Goal: Transaction & Acquisition: Purchase product/service

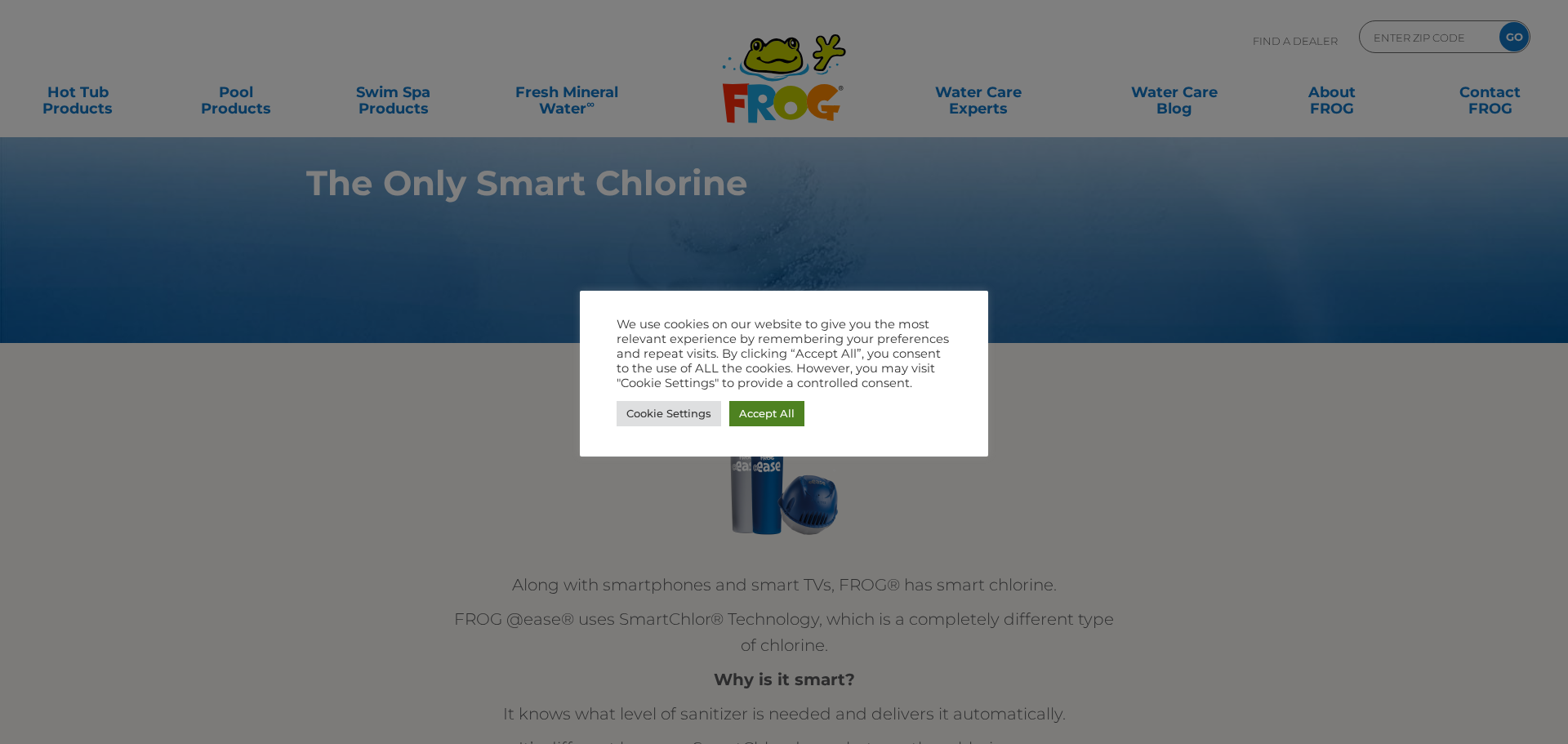
click at [770, 416] on link "Accept All" at bounding box center [766, 413] width 75 height 25
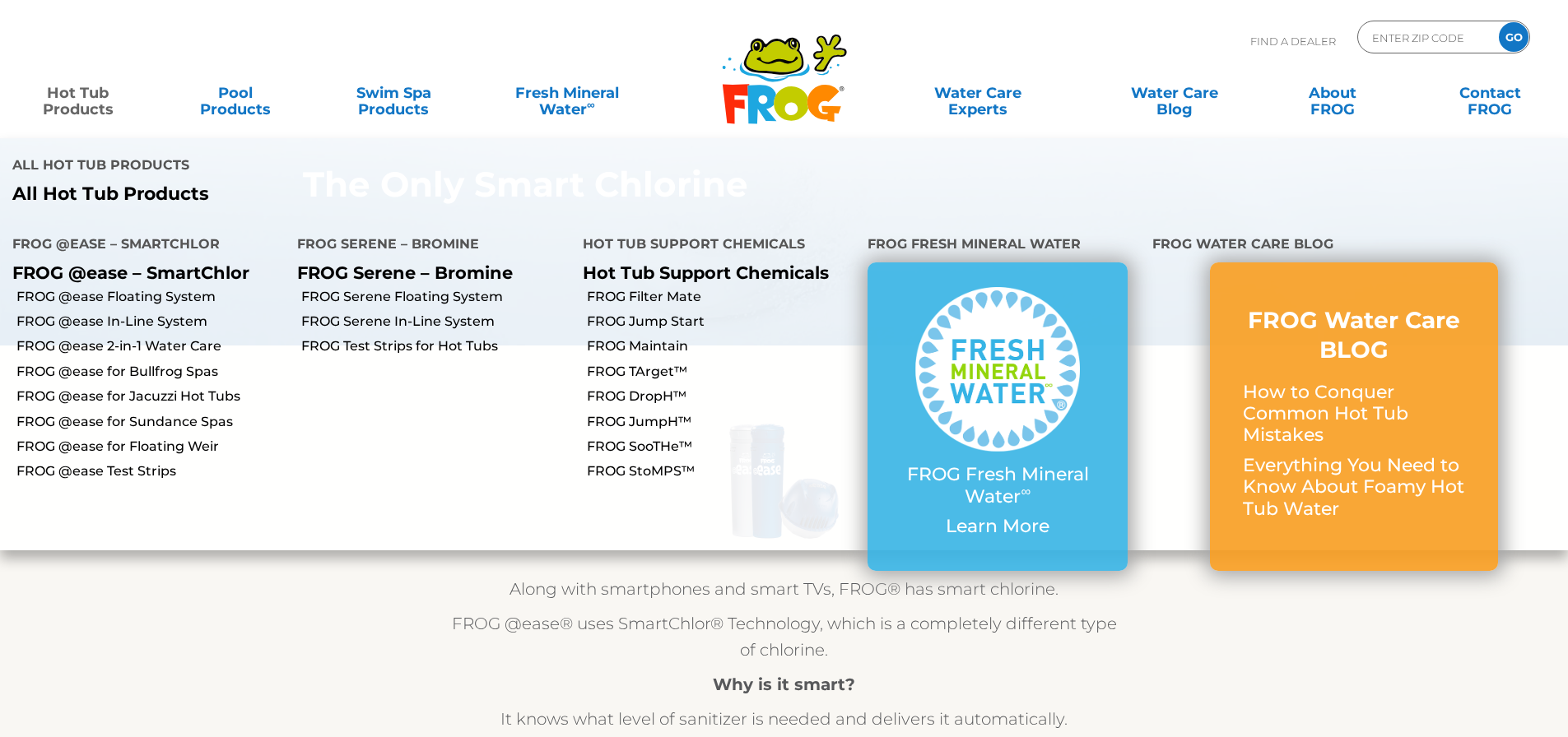
click at [101, 101] on link "Hot Tub Products" at bounding box center [77, 92] width 123 height 33
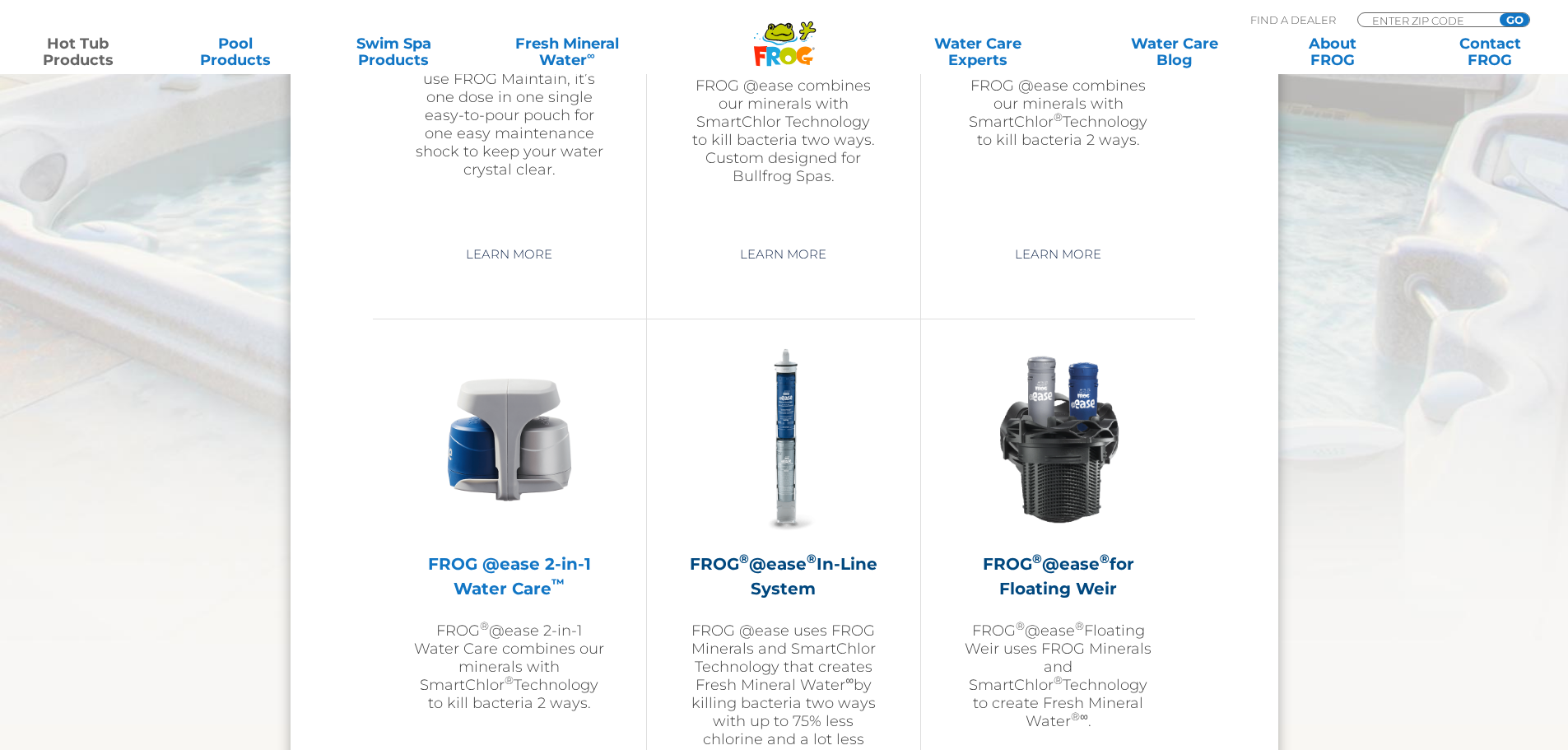
scroll to position [2223, 0]
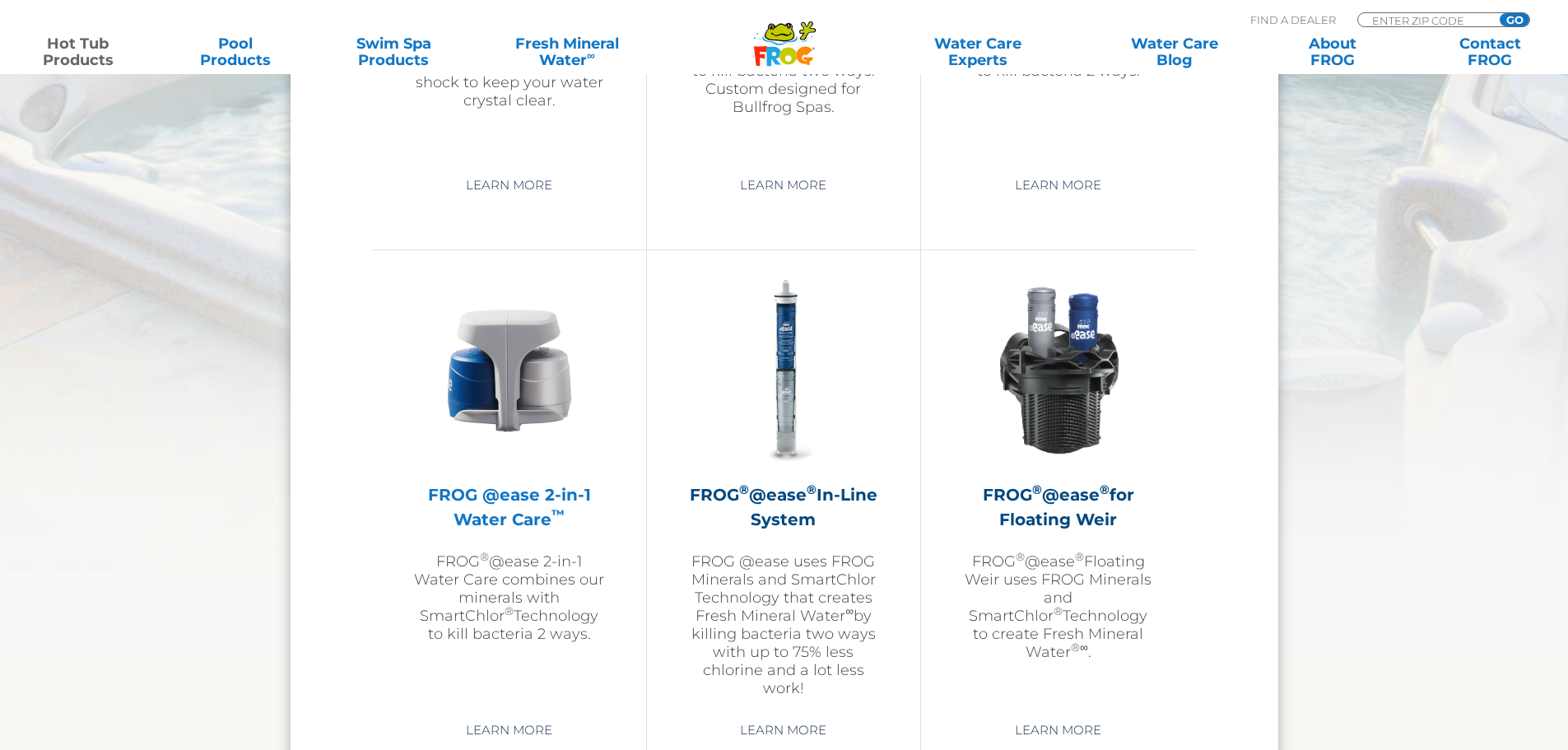
click at [474, 497] on h2 "FROG @ease 2-in-1 Water Care ™" at bounding box center [509, 507] width 191 height 49
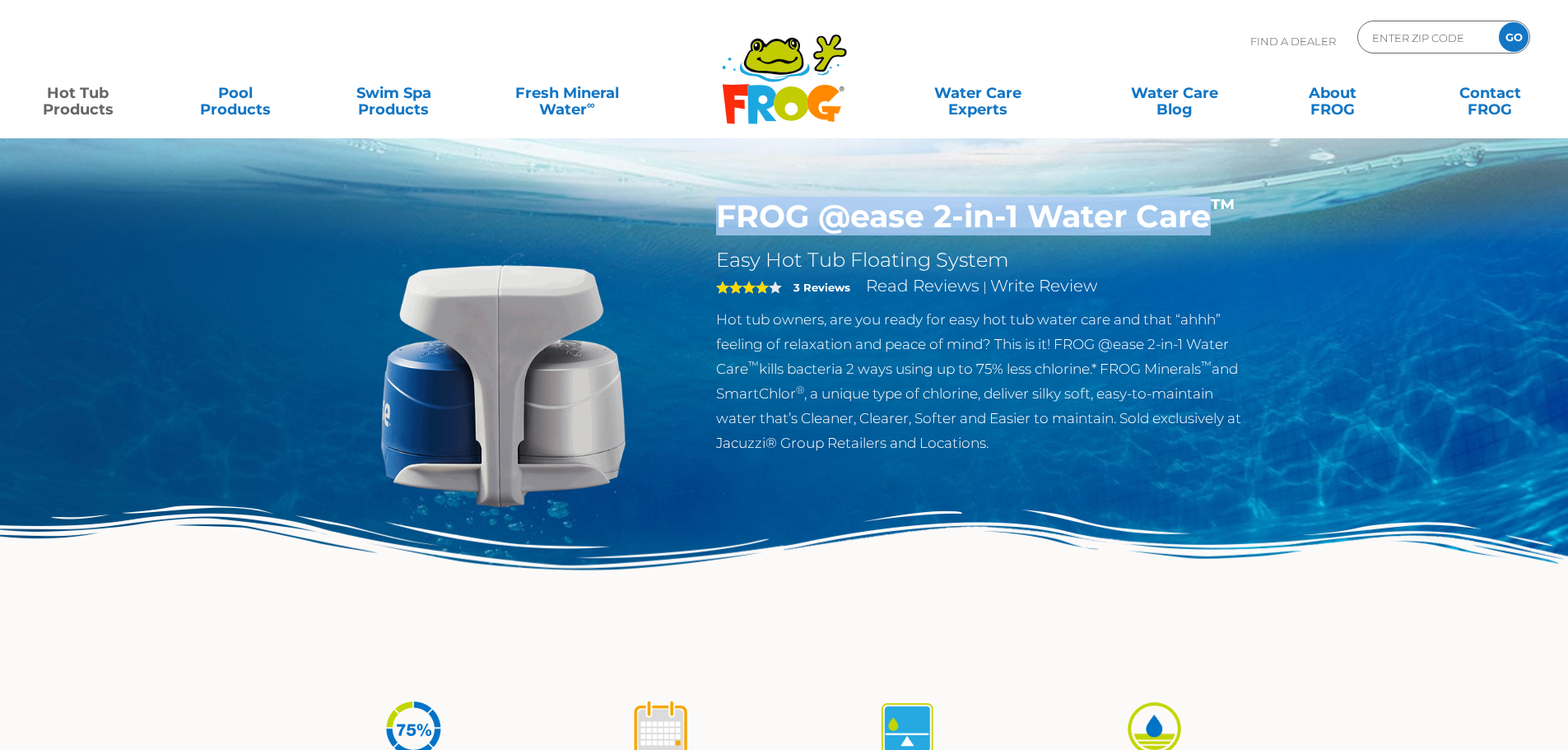
drag, startPoint x: 713, startPoint y: 207, endPoint x: 1204, endPoint y: 224, distance: 491.3
click at [1204, 224] on div "FROG @ease 2-in-1 Water Care ™ Easy Hot Tub Floating System 4 3 Reviews Read Re…" at bounding box center [985, 331] width 562 height 266
copy h1 "FROG @ease 2-in-1 Water Care"
